Goal: Check status

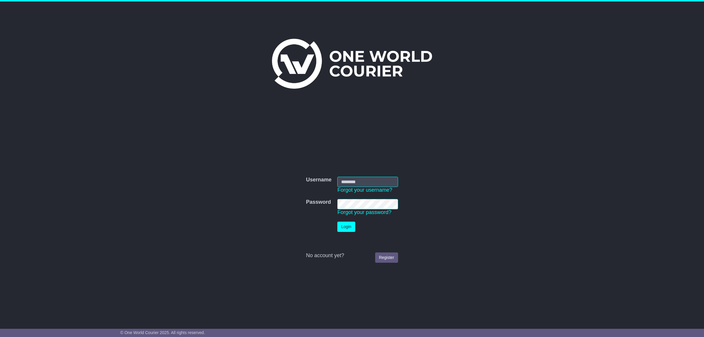
type input "**********"
click at [343, 225] on button "Login" at bounding box center [346, 226] width 18 height 10
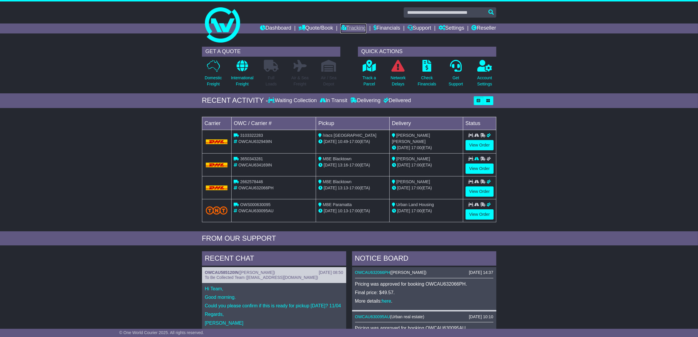
click at [352, 26] on link "Tracking" at bounding box center [354, 28] width 26 height 10
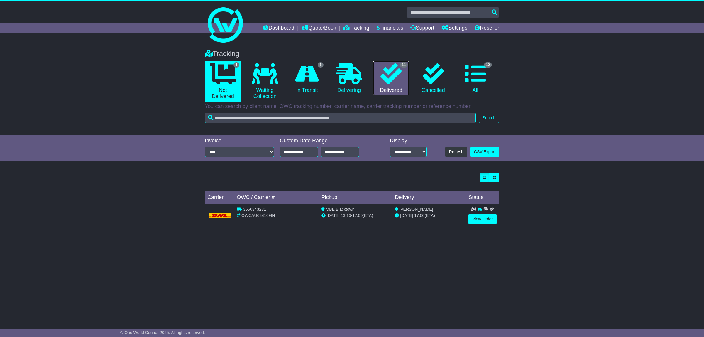
click at [389, 67] on icon at bounding box center [390, 73] width 21 height 21
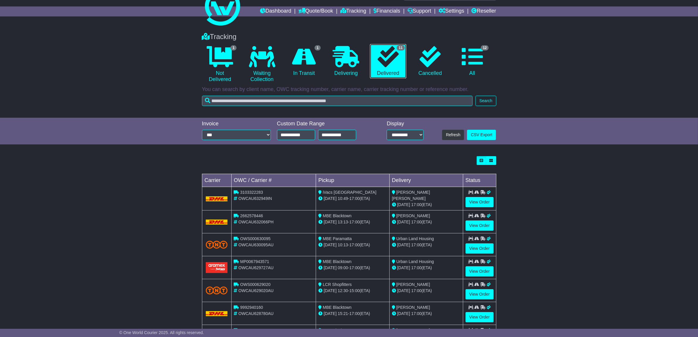
scroll to position [17, 0]
drag, startPoint x: 240, startPoint y: 192, endPoint x: 265, endPoint y: 193, distance: 25.0
click at [265, 193] on div "3103322283" at bounding box center [274, 192] width 80 height 6
copy span "3103322283"
